Goal: Obtain resource: Download file/media

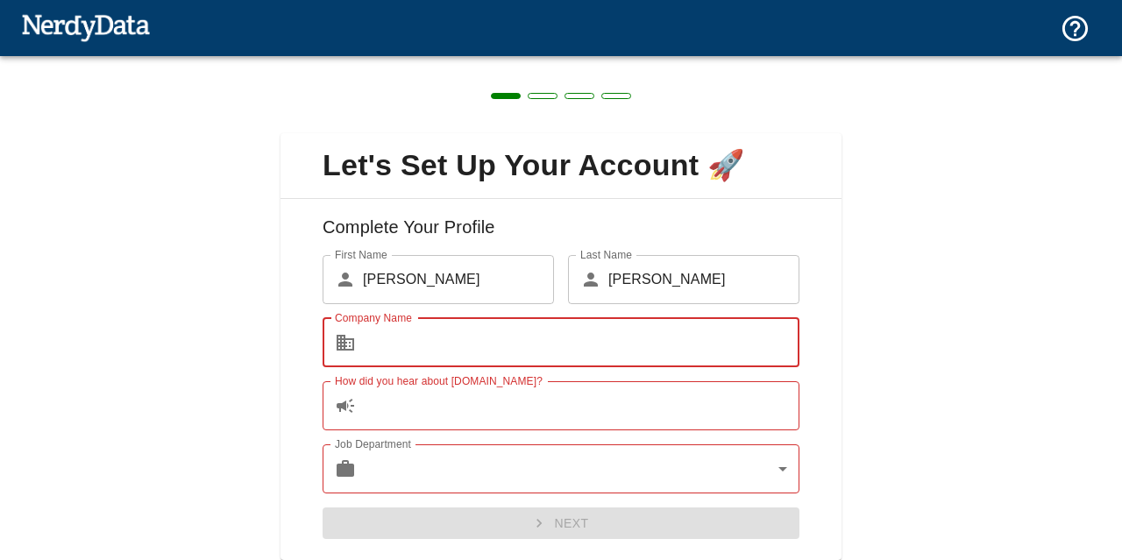
click at [587, 336] on input "Company Name" at bounding box center [581, 342] width 436 height 49
type input "Shenzhen Creality 3D Technology Co., Ltd"
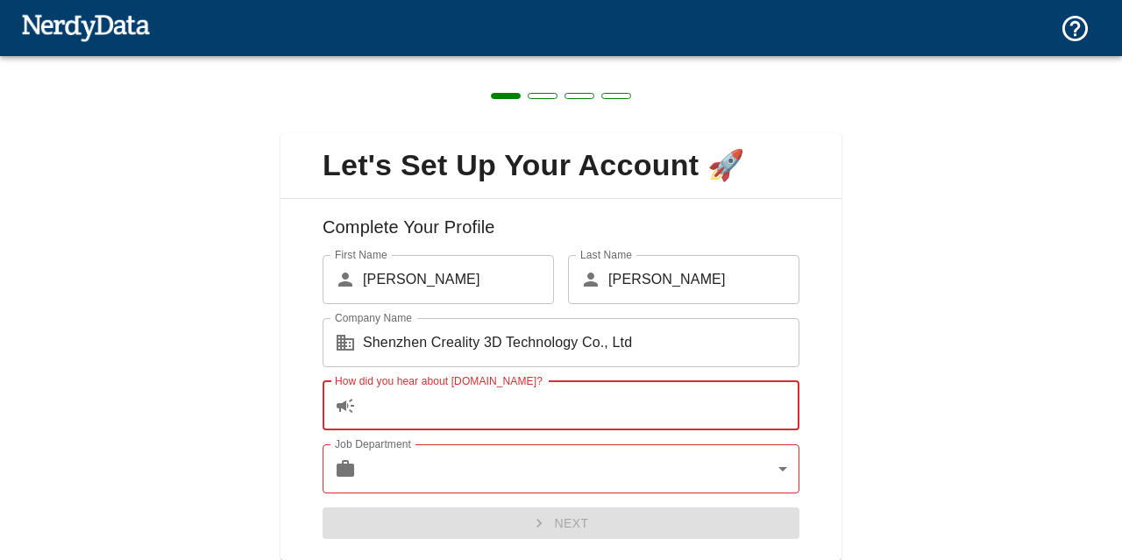
click at [441, 413] on input "How did you hear about [DOMAIN_NAME]?" at bounding box center [581, 405] width 436 height 49
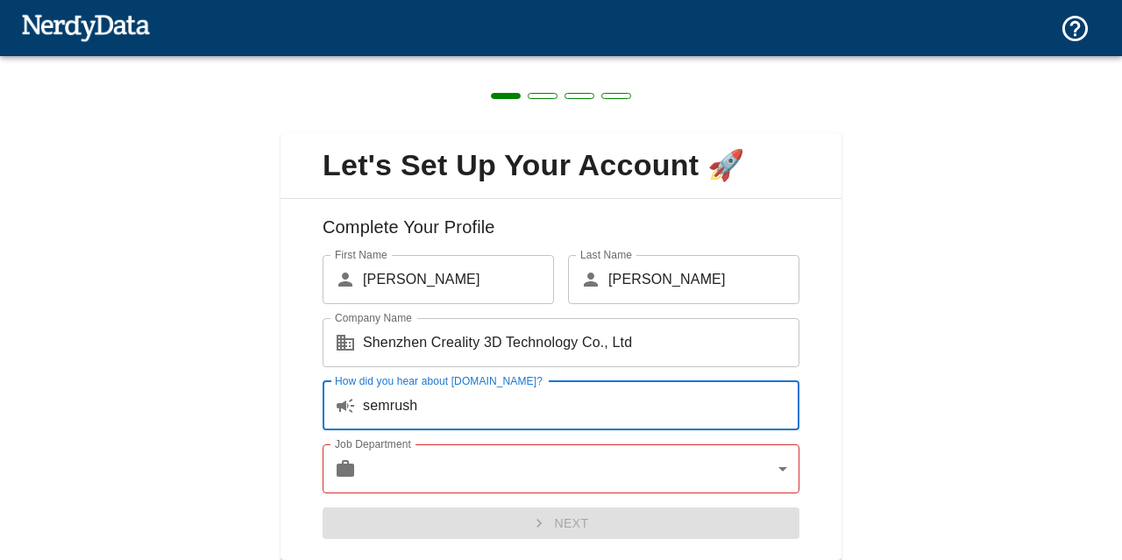
type input "semrush"
click at [391, 61] on body "Technologies Domains Pricing Products Create a Report Create a list of websites…" at bounding box center [561, 30] width 1122 height 61
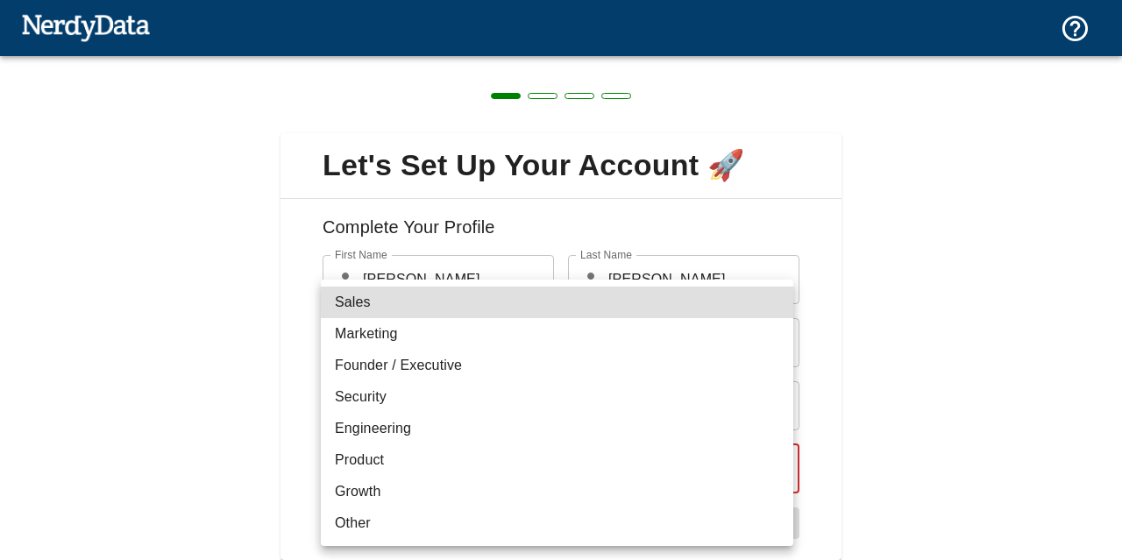
click at [392, 301] on li "Sales" at bounding box center [557, 303] width 472 height 32
type input "sales"
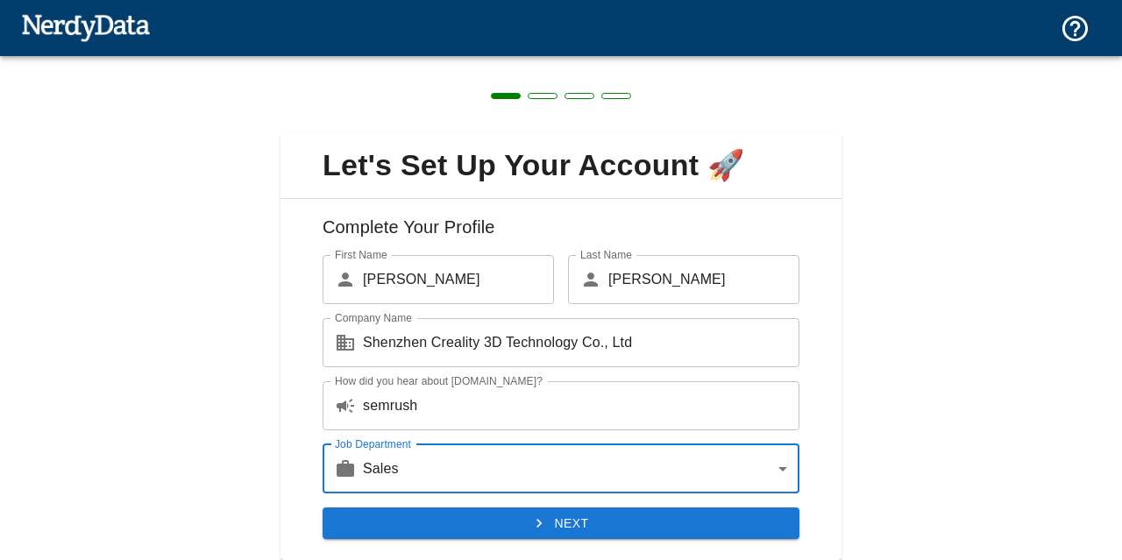
scroll to position [56, 0]
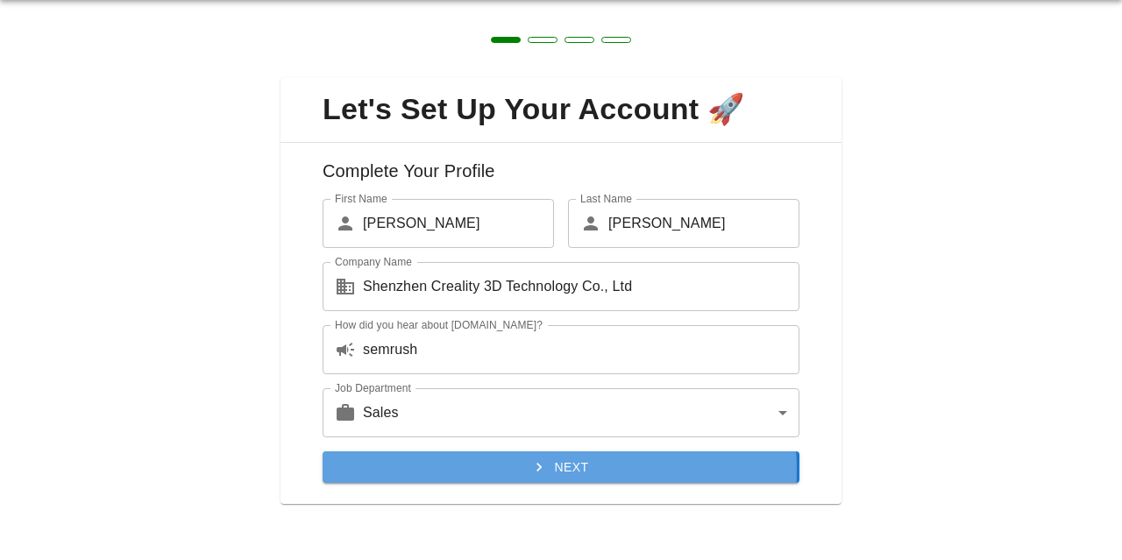
click at [536, 469] on icon "submit" at bounding box center [538, 467] width 5 height 9
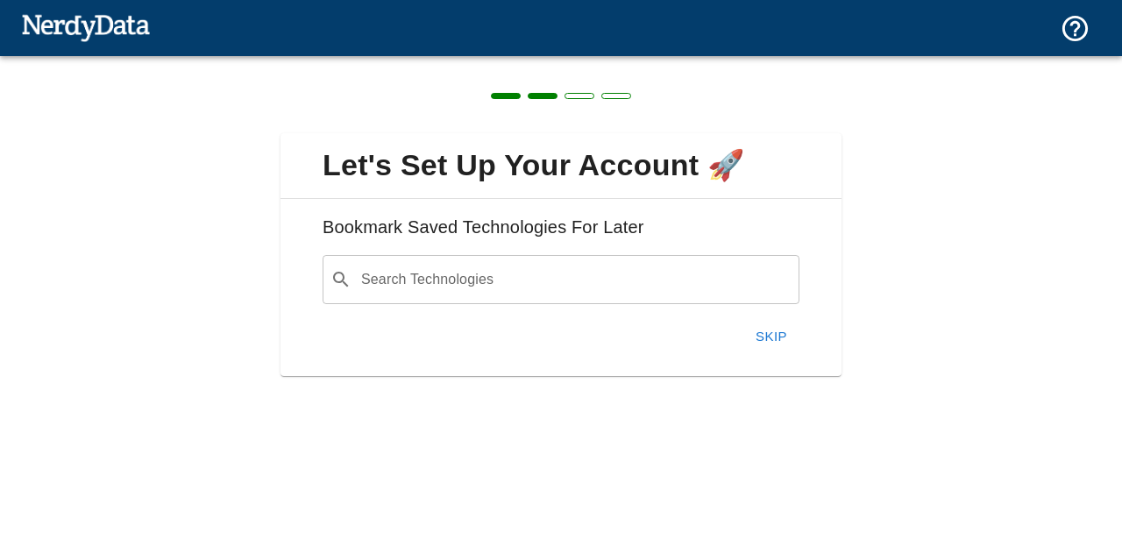
scroll to position [0, 0]
click at [480, 287] on input "Search Technologies" at bounding box center [574, 279] width 433 height 33
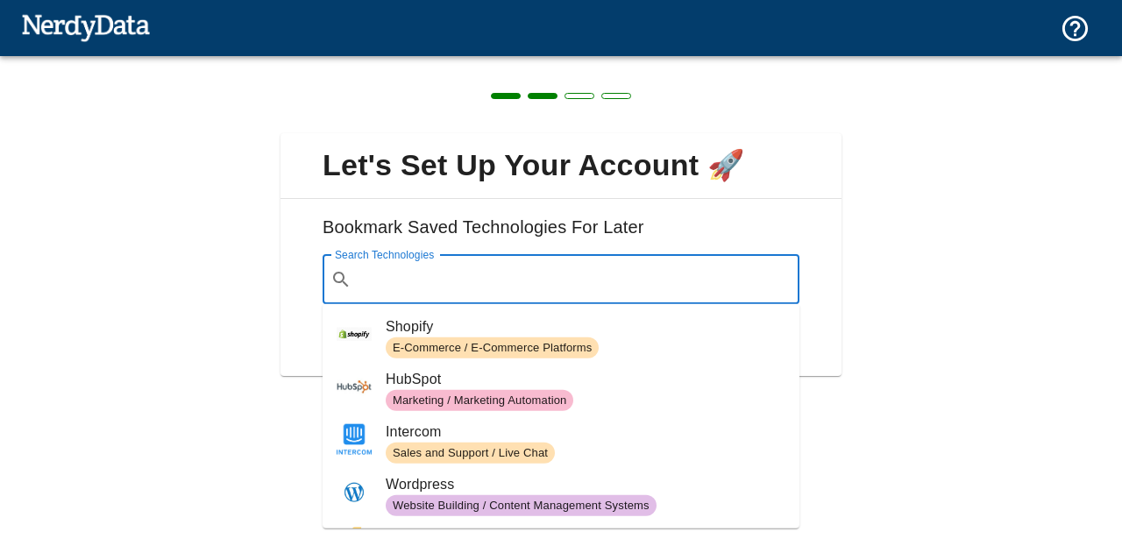
click at [643, 337] on span "E-Commerce / E-Commerce Platforms" at bounding box center [586, 347] width 400 height 21
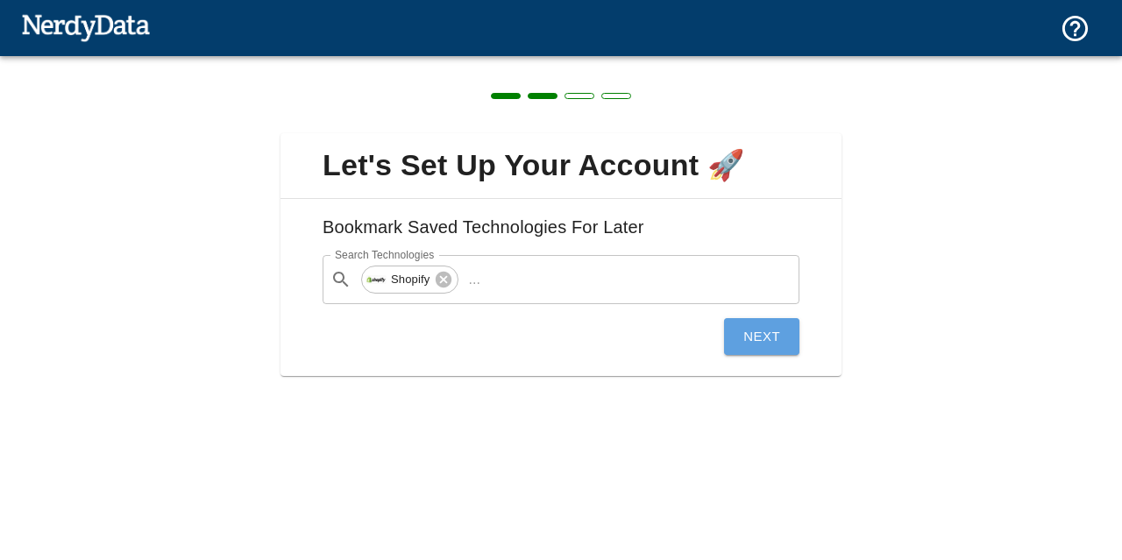
click at [761, 345] on button "Next" at bounding box center [761, 336] width 75 height 37
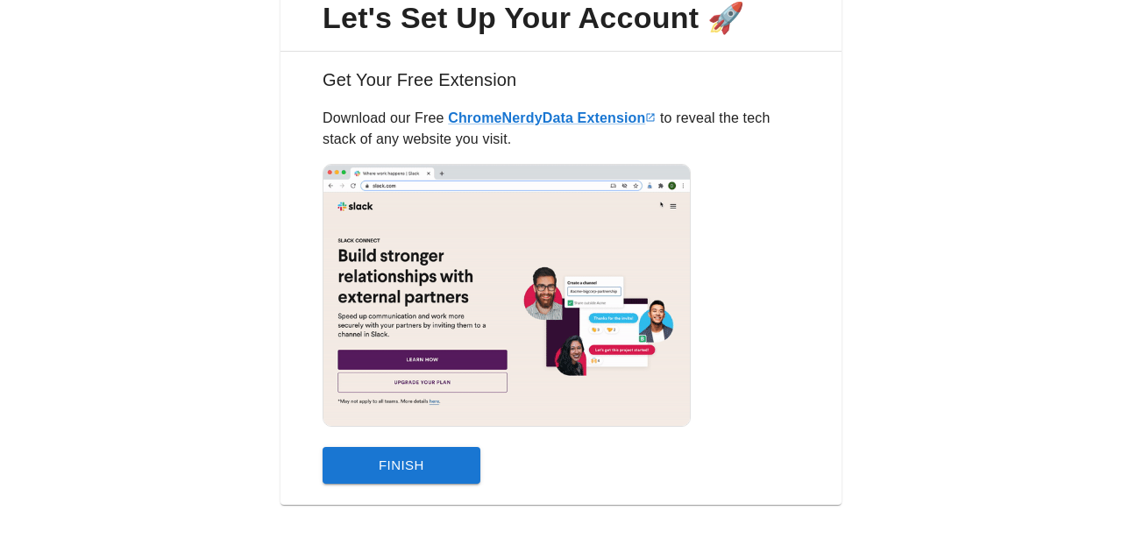
scroll to position [60, 0]
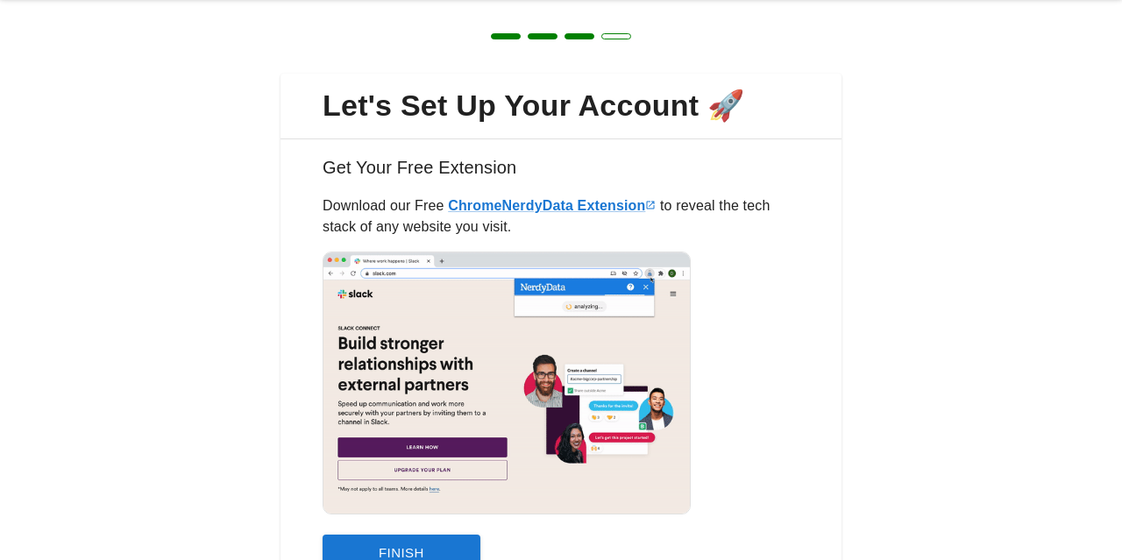
click at [388, 547] on button "Finish" at bounding box center [401, 552] width 158 height 37
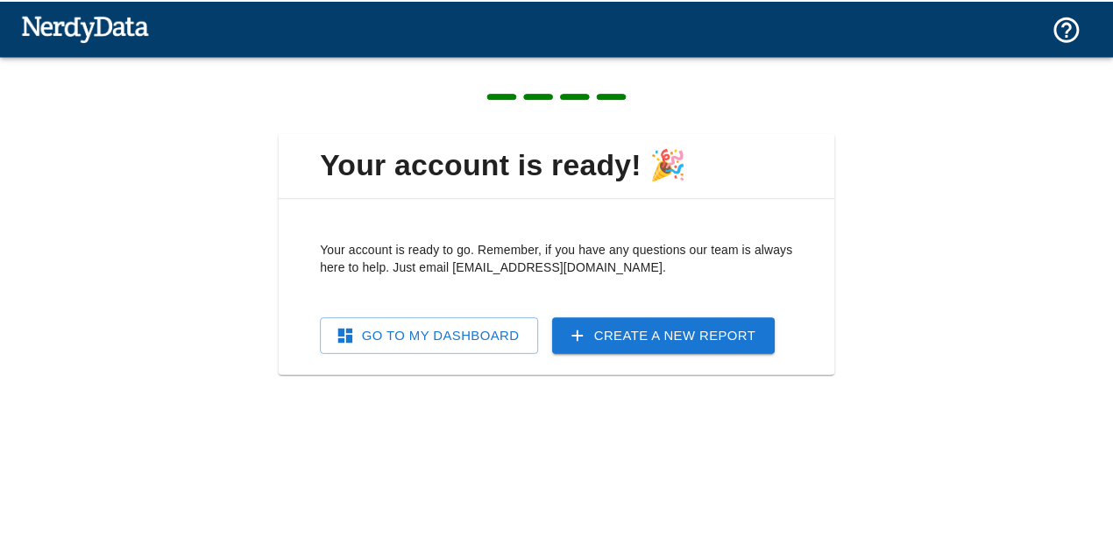
scroll to position [0, 0]
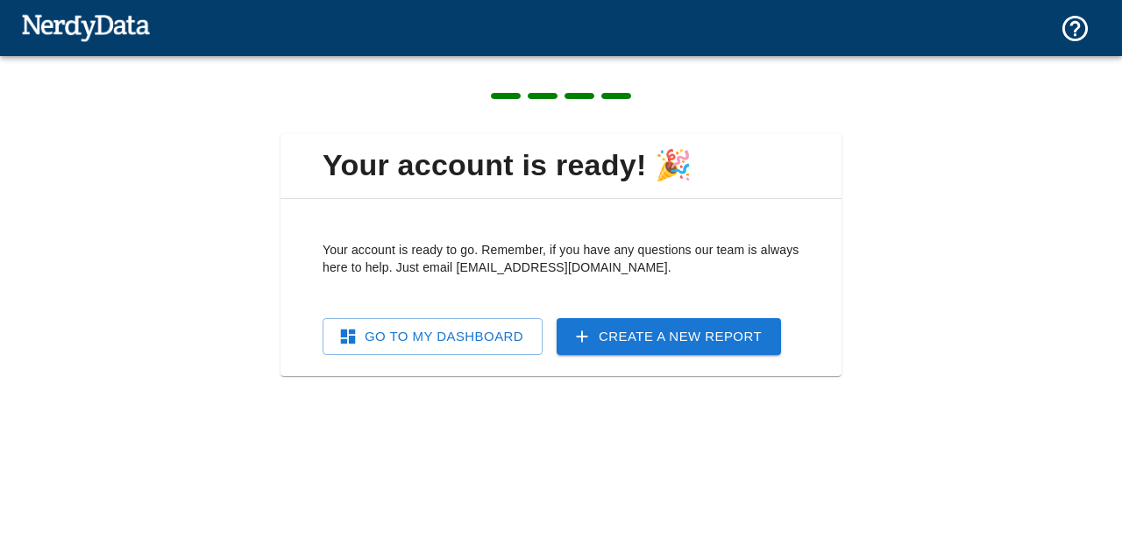
click at [432, 341] on link "Go To My Dashboard" at bounding box center [432, 336] width 220 height 37
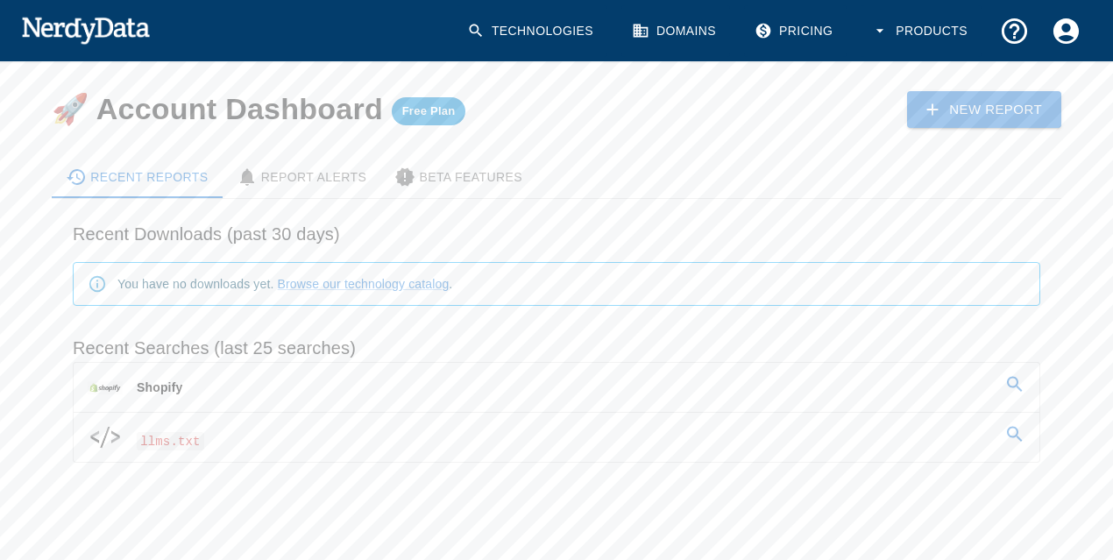
scroll to position [53, 0]
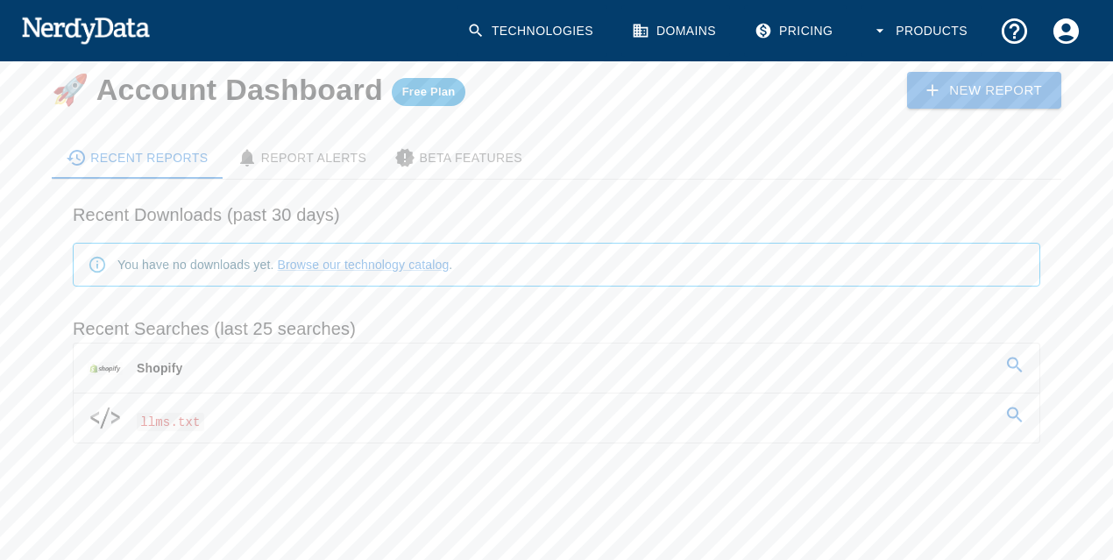
click at [240, 419] on link "llms.txt" at bounding box center [557, 417] width 966 height 49
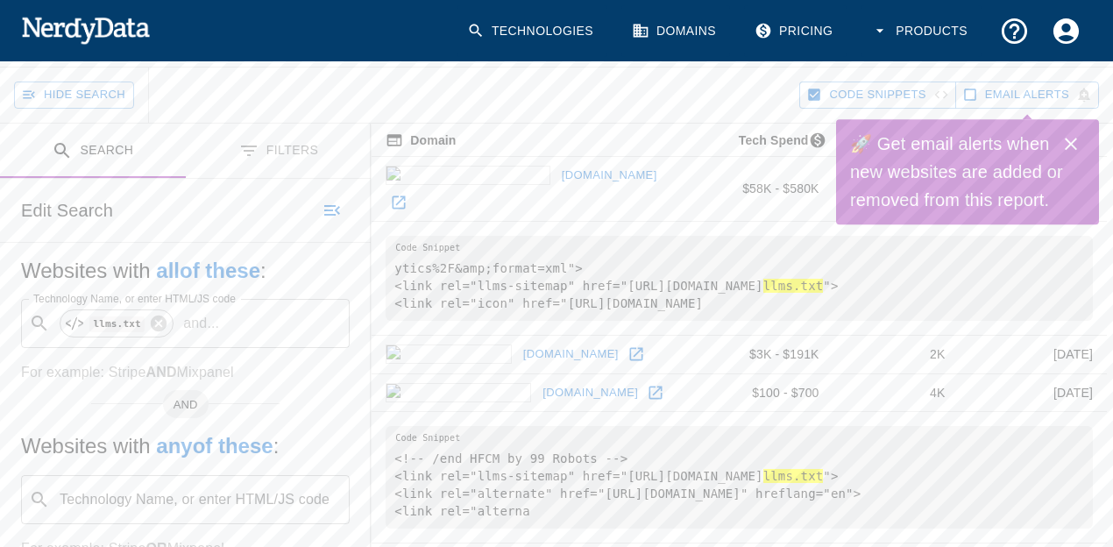
scroll to position [88, 0]
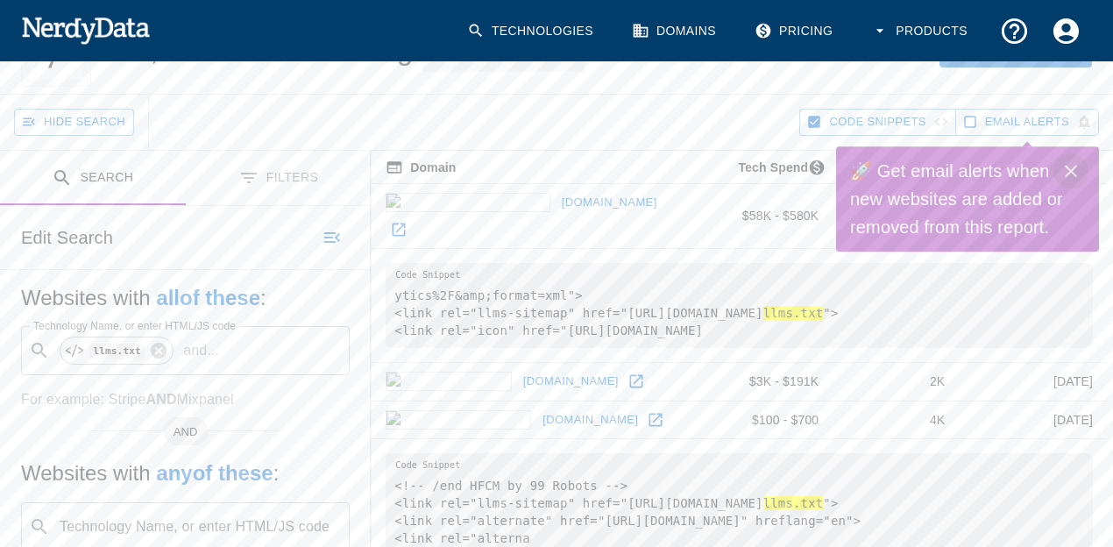
click at [1074, 181] on icon "Close" at bounding box center [1070, 170] width 21 height 21
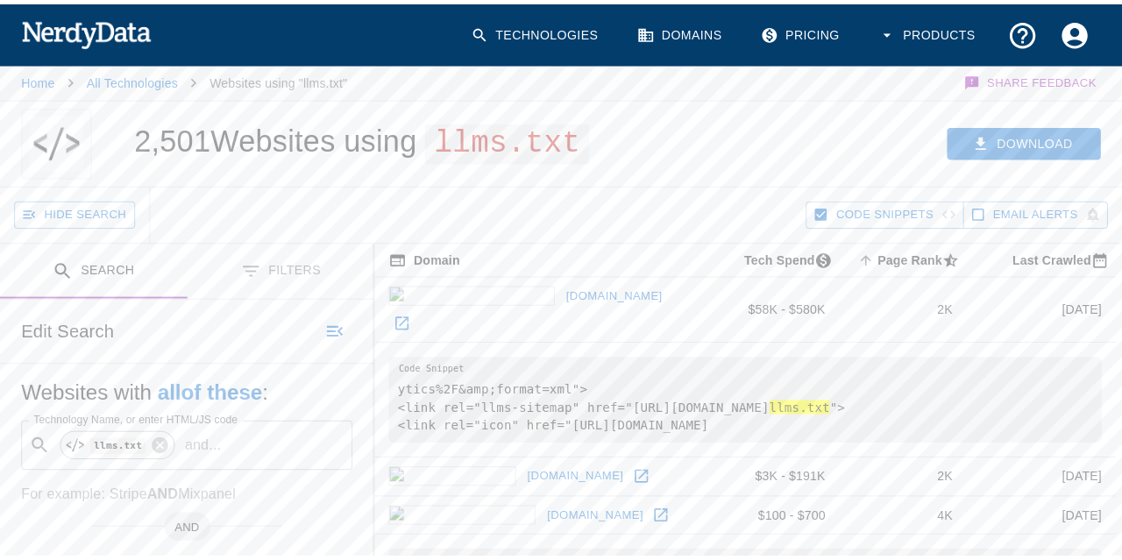
scroll to position [0, 0]
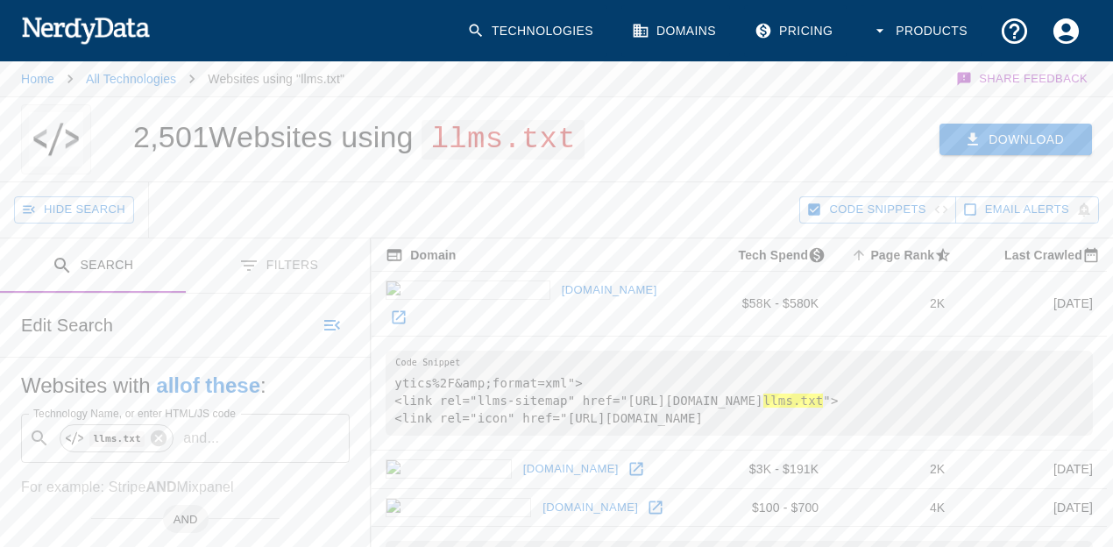
click at [1030, 136] on button "Download" at bounding box center [1015, 140] width 152 height 32
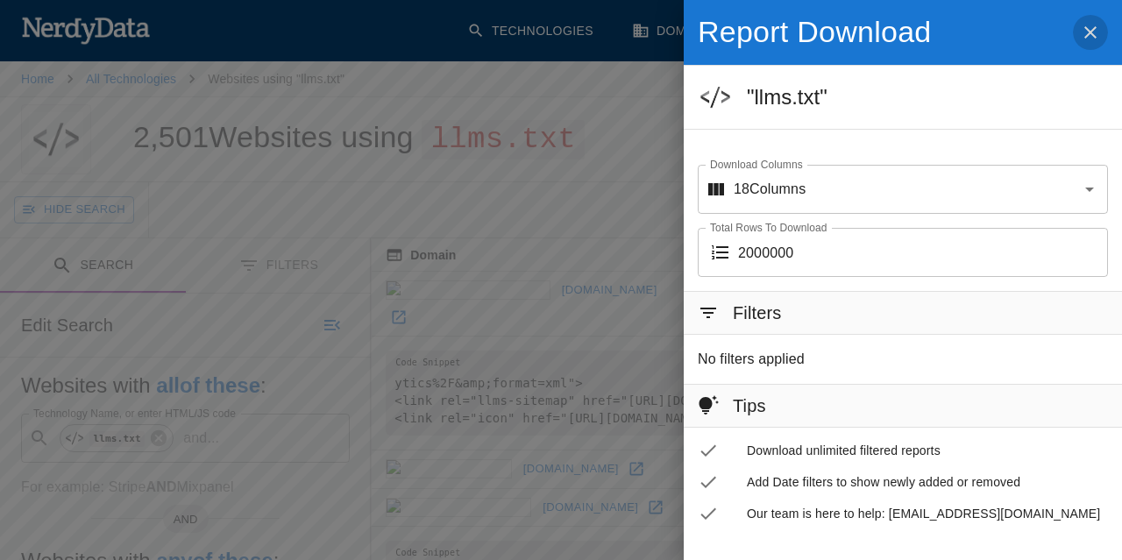
click at [1083, 38] on icon "button" at bounding box center [1089, 32] width 21 height 21
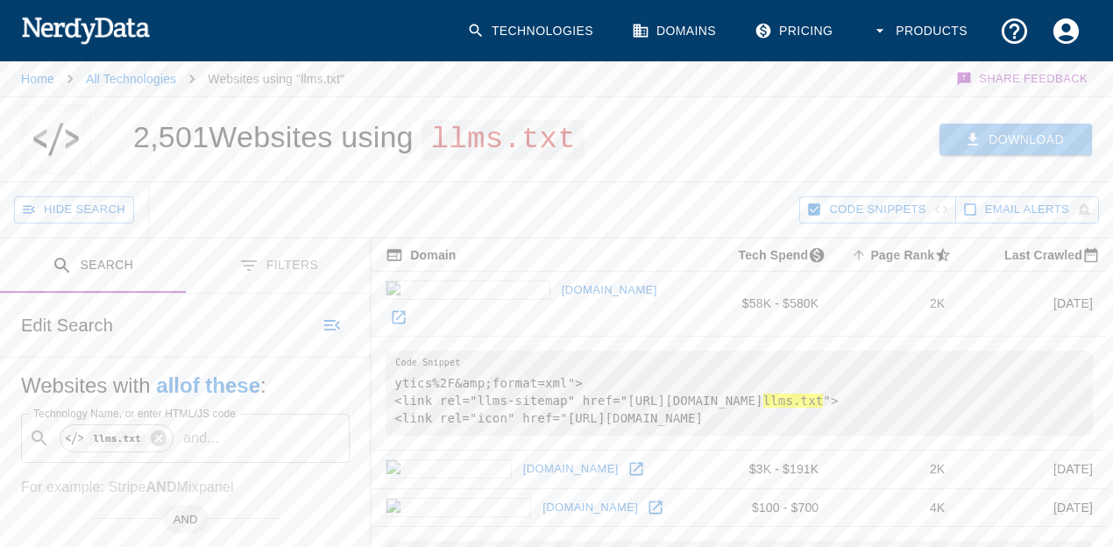
click at [1000, 134] on button "Download" at bounding box center [1015, 140] width 152 height 32
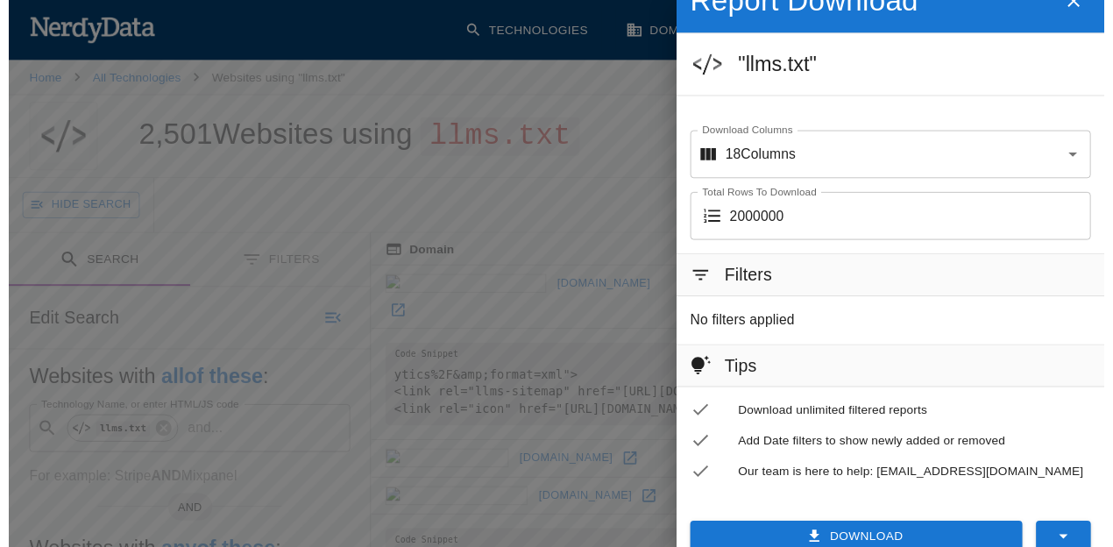
scroll to position [48, 0]
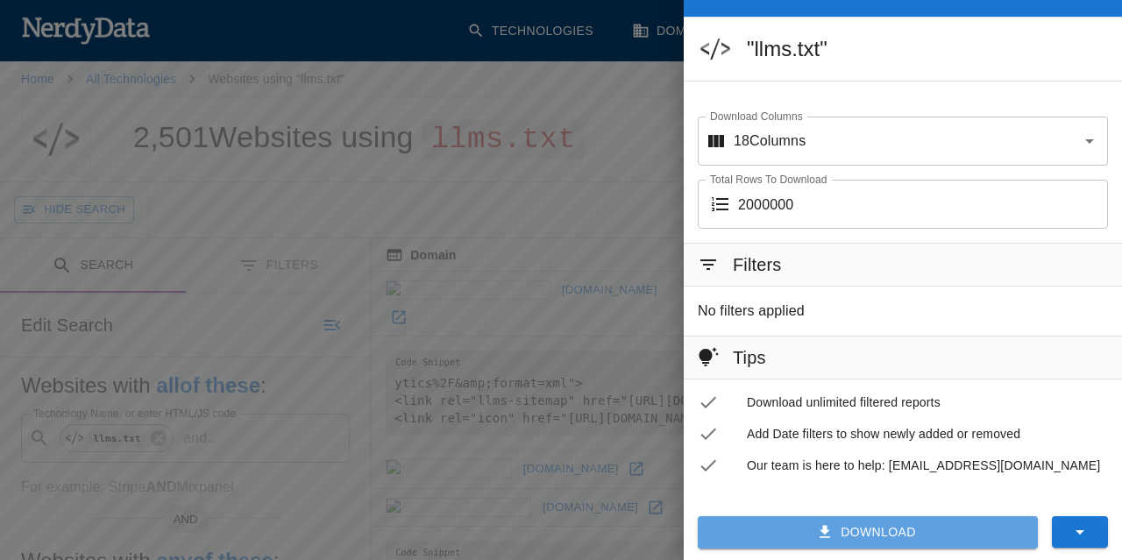
click at [881, 534] on button "Download" at bounding box center [867, 532] width 340 height 32
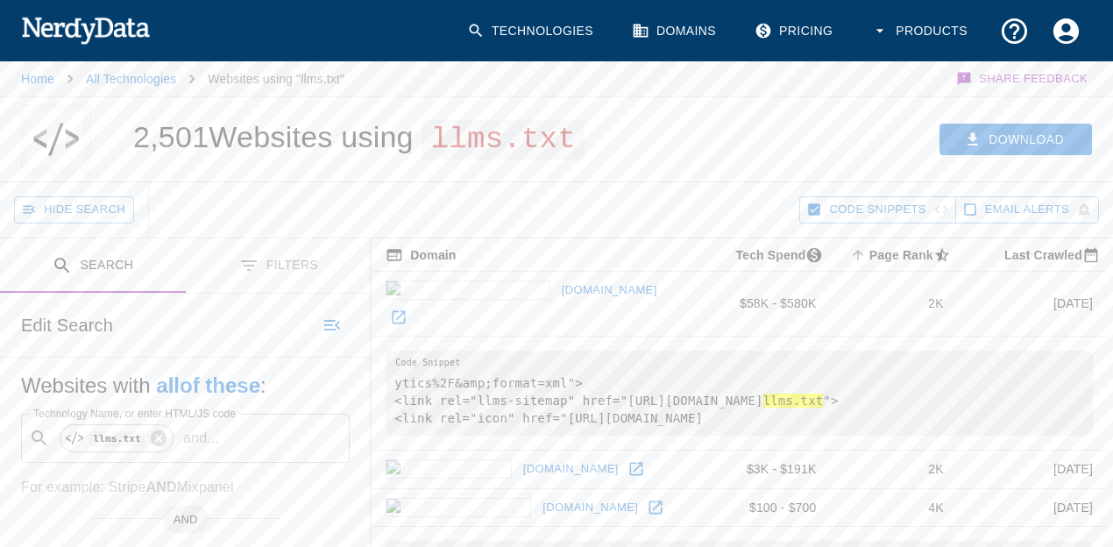
drag, startPoint x: 0, startPoint y: 111, endPoint x: 42, endPoint y: 110, distance: 42.1
click at [0, 111] on div at bounding box center [56, 139] width 112 height 84
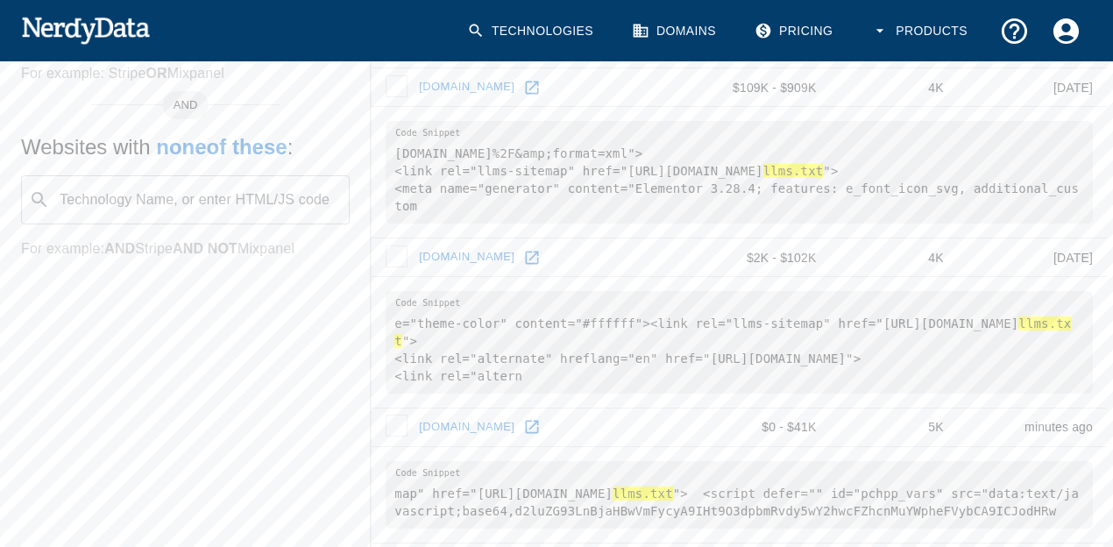
scroll to position [876, 0]
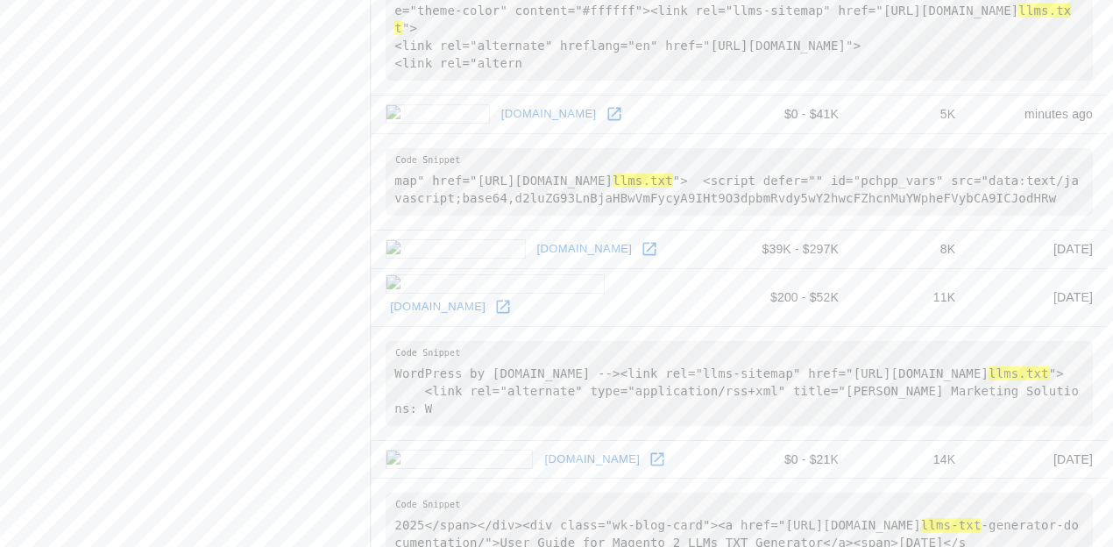
click at [643, 243] on icon at bounding box center [649, 249] width 13 height 13
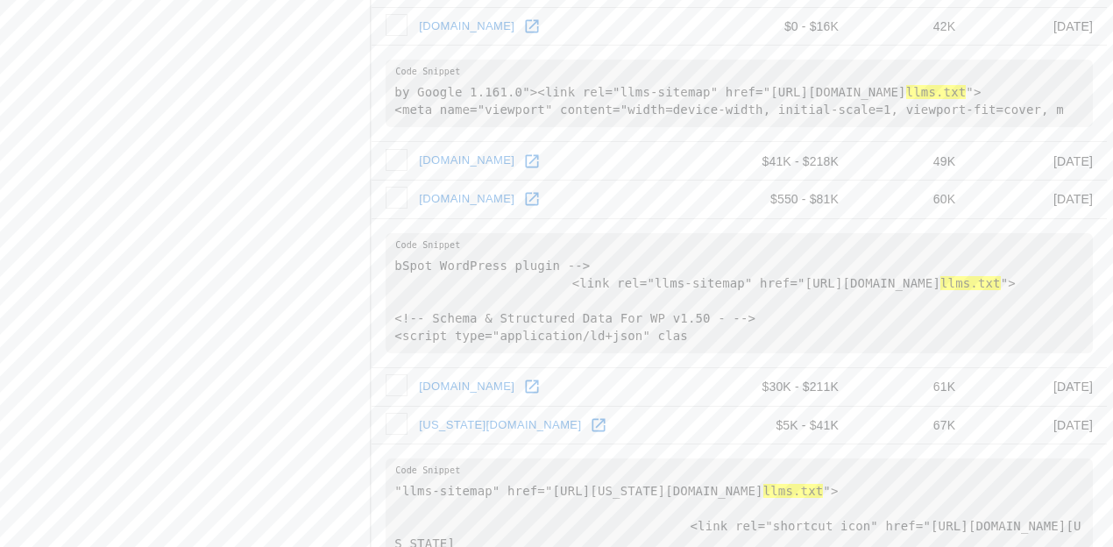
scroll to position [1928, 0]
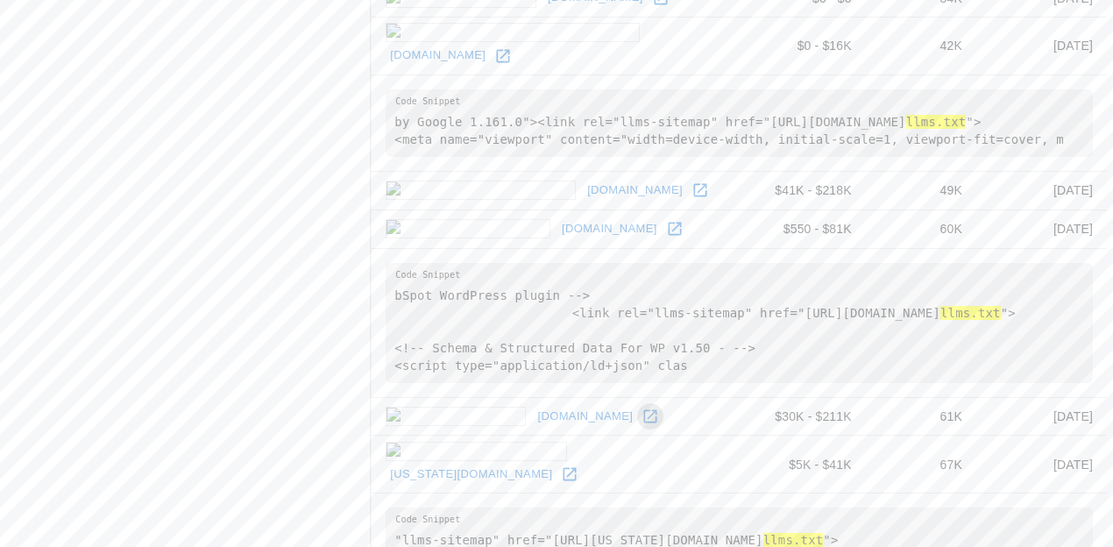
click at [641, 407] on icon at bounding box center [650, 416] width 18 height 18
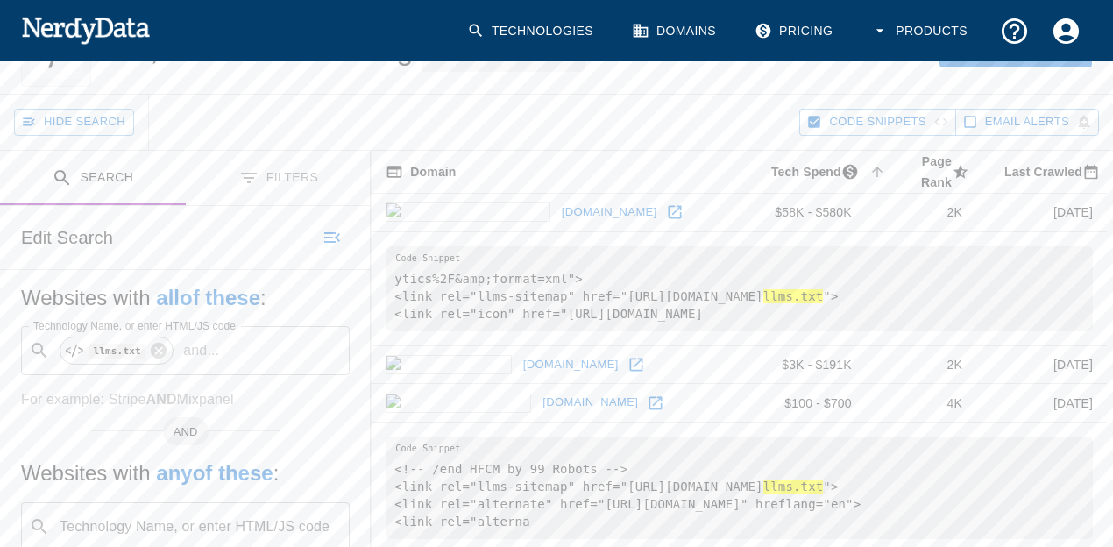
scroll to position [0, 0]
